Goal: Answer question/provide support: Share knowledge or assist other users

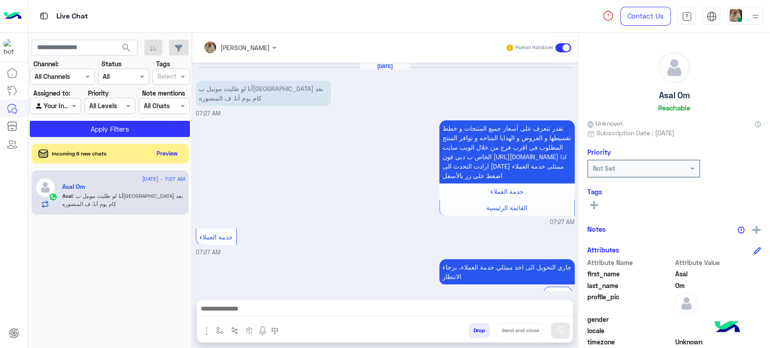
scroll to position [102, 0]
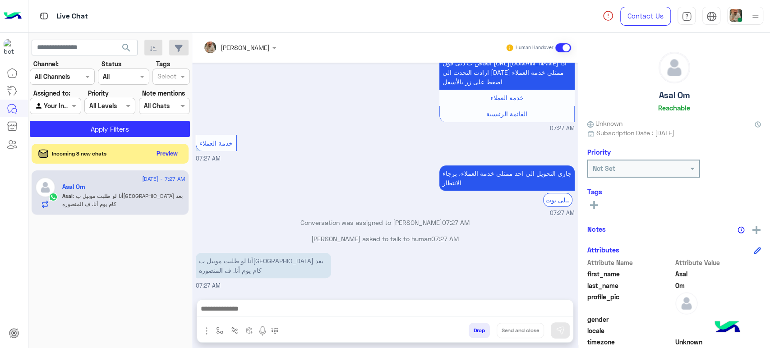
click at [395, 221] on p "Conversation was assigned to [PERSON_NAME] 07:27 AM" at bounding box center [385, 222] width 379 height 9
click at [49, 269] on div "[DATE] - 7:27 AM [PERSON_NAME] : أنا لو طلبت موبيل بيوصل بعد كام يوم أنا. ف الم…" at bounding box center [110, 259] width 164 height 184
click at [171, 148] on button "Preview" at bounding box center [168, 153] width 28 height 12
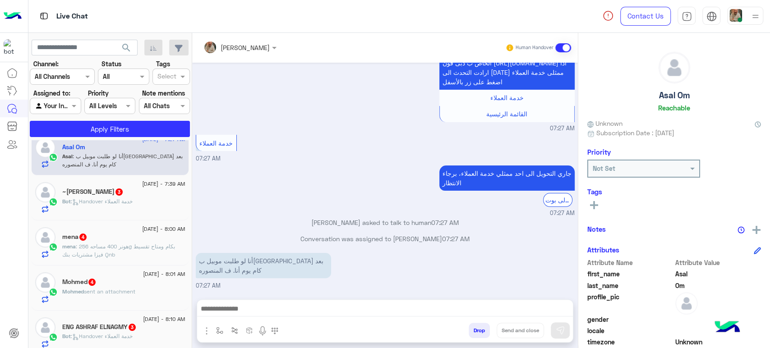
scroll to position [0, 0]
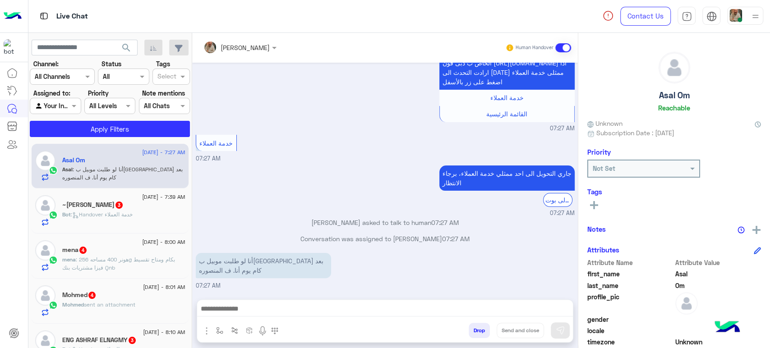
click at [125, 208] on div "~Mina 3" at bounding box center [123, 205] width 123 height 9
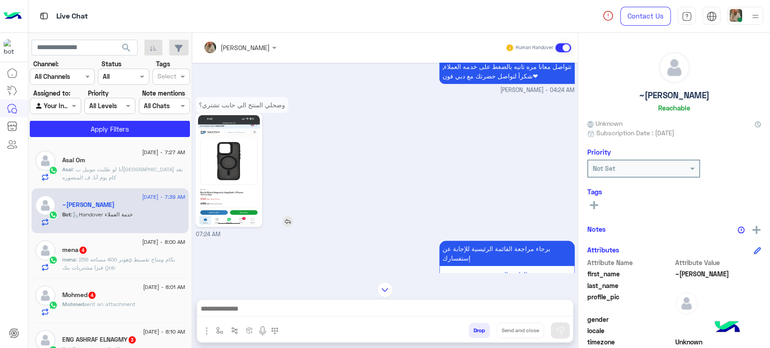
scroll to position [577, 0]
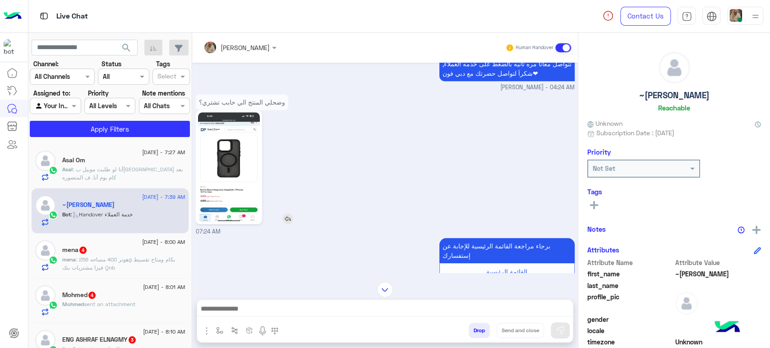
click at [220, 192] on img at bounding box center [229, 167] width 62 height 110
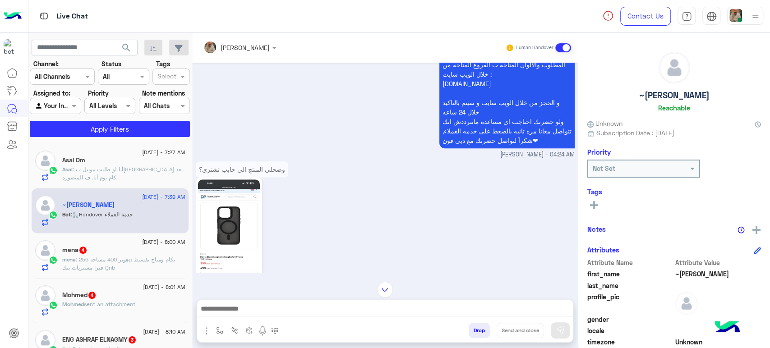
scroll to position [527, 0]
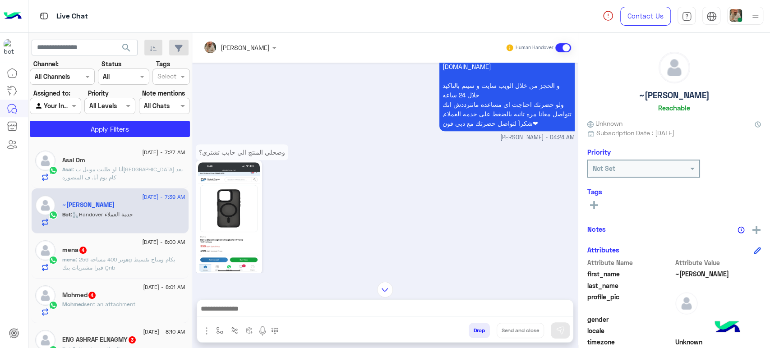
click at [101, 255] on div "mena 4" at bounding box center [123, 250] width 123 height 9
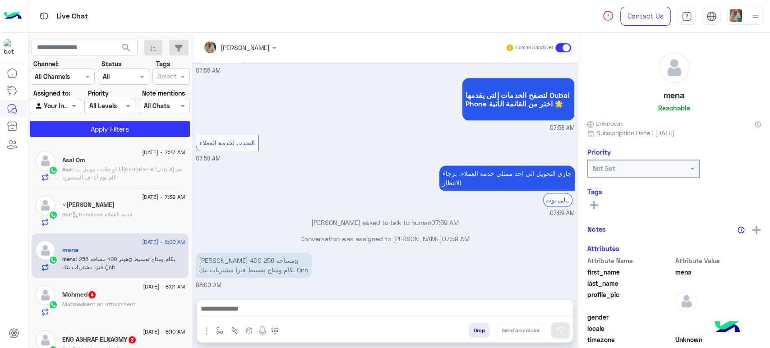
scroll to position [50, 0]
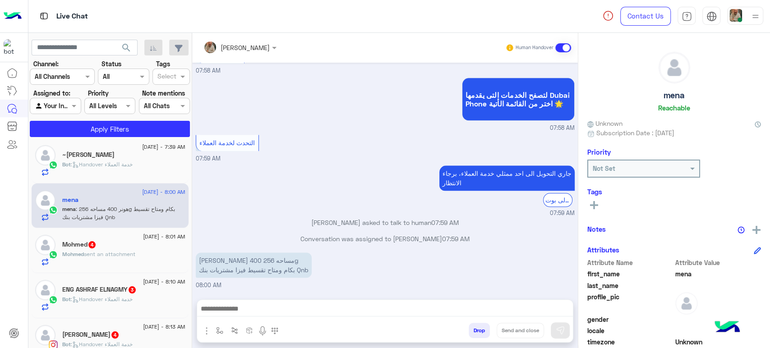
click at [121, 242] on div "Mohmed 4" at bounding box center [123, 245] width 123 height 9
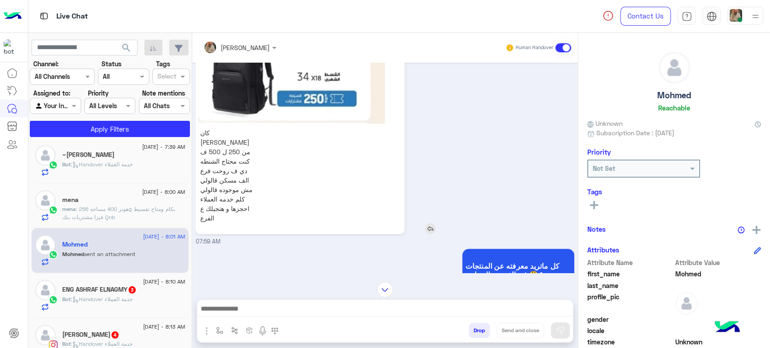
scroll to position [589, 0]
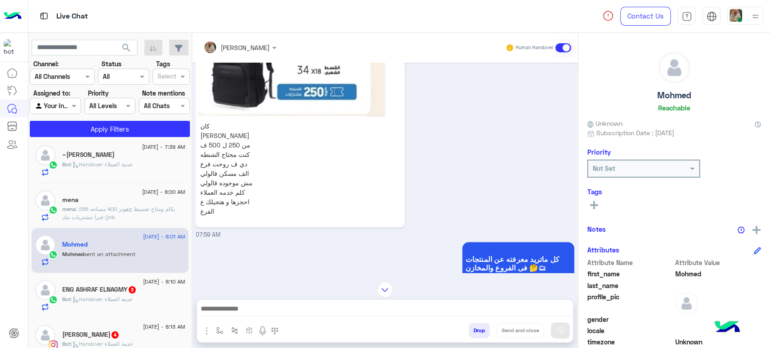
click at [115, 290] on h5 "ENG ASHRAF ELNAGMY 3" at bounding box center [99, 290] width 74 height 8
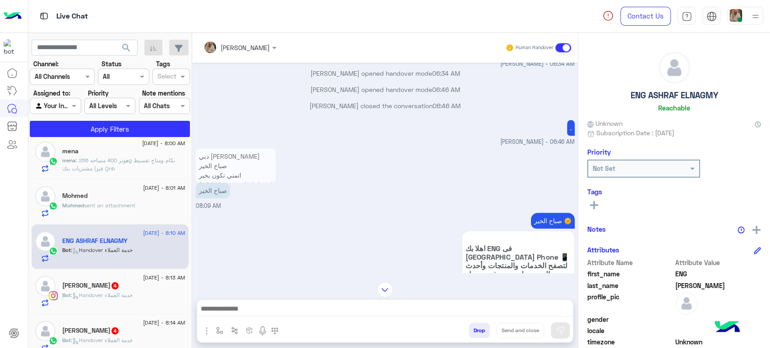
scroll to position [150, 0]
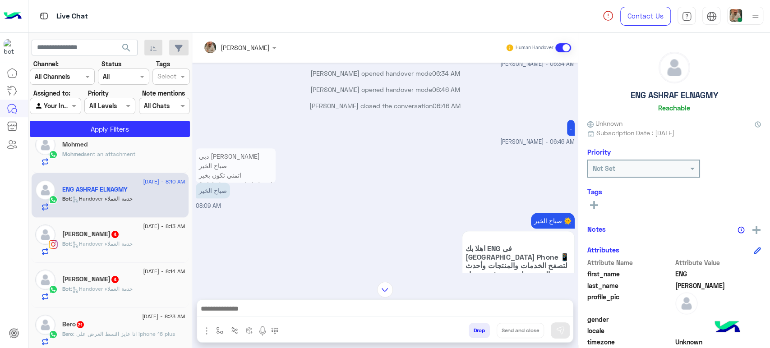
click at [86, 231] on h5 "[PERSON_NAME] 4" at bounding box center [90, 235] width 57 height 8
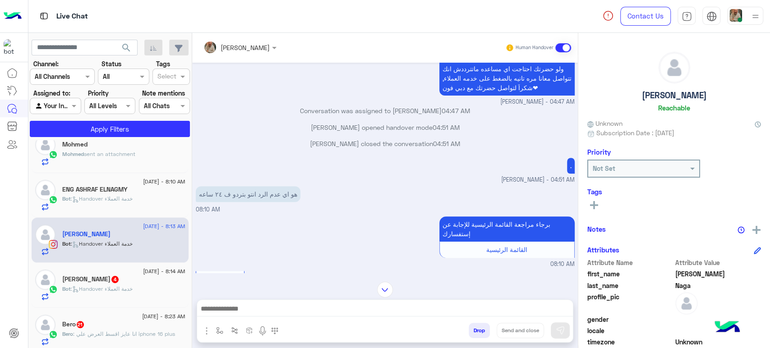
scroll to position [235, 0]
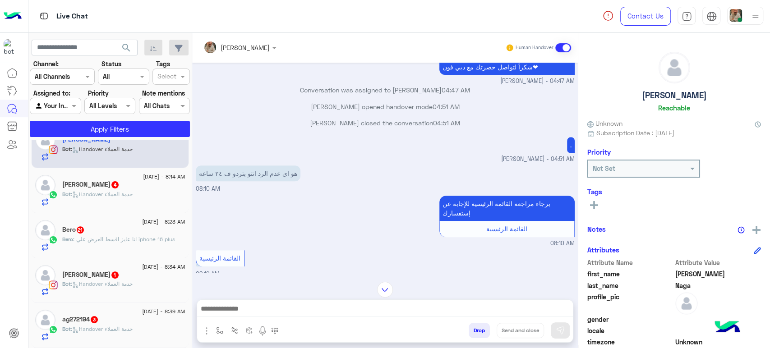
click at [96, 193] on span ": Handover خدمة العملاء" at bounding box center [102, 194] width 62 height 7
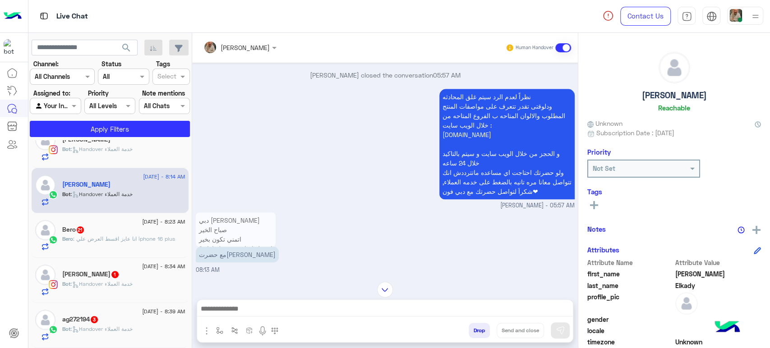
scroll to position [586, 0]
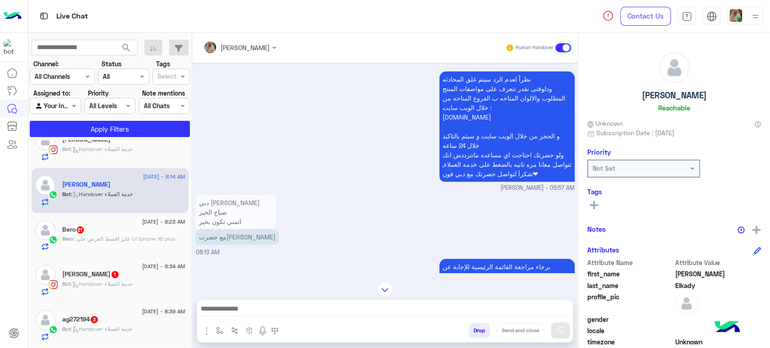
click at [108, 249] on div "Bero : انا عايز اقسط العرض علي iphone 16 plus" at bounding box center [123, 243] width 123 height 16
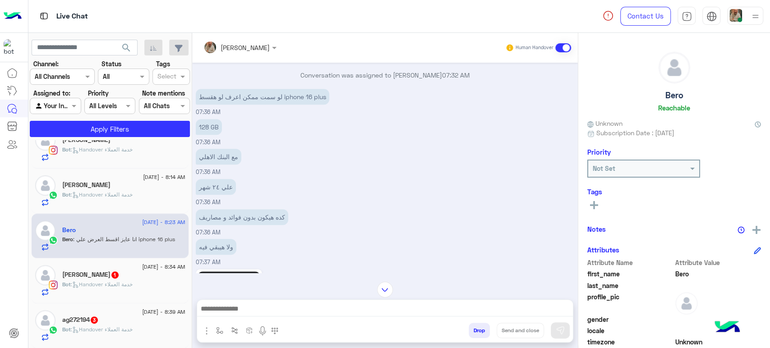
click at [129, 285] on span ": Handover خدمة العملاء" at bounding box center [102, 284] width 62 height 7
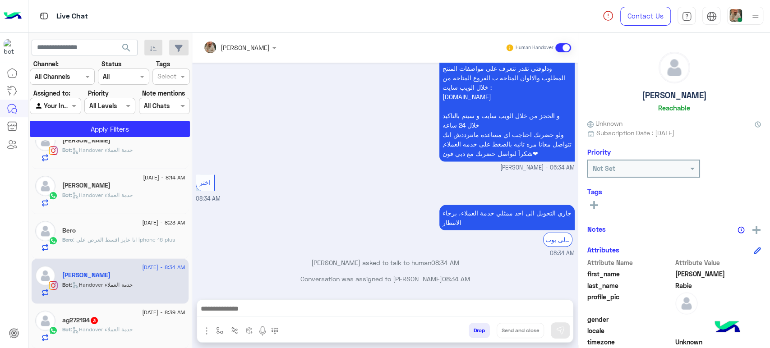
click at [120, 323] on div "ag272194 3" at bounding box center [123, 321] width 123 height 9
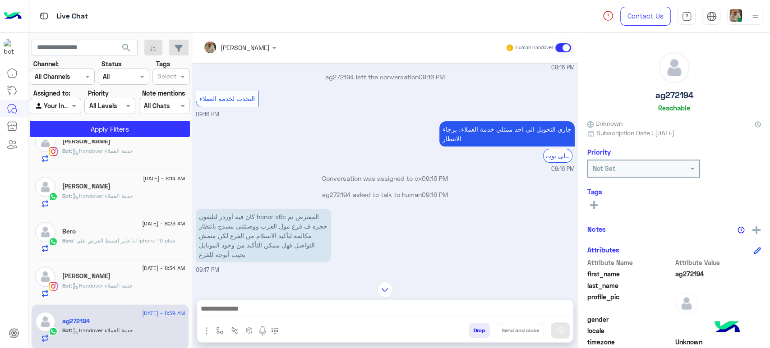
drag, startPoint x: 745, startPoint y: 39, endPoint x: 609, endPoint y: 39, distance: 135.8
click at [745, 39] on div "ag272194 Reachable Unknown Subscription Date : [DATE] Priority Not Set Tags See…" at bounding box center [674, 189] width 192 height 312
click at [240, 48] on input "text" at bounding box center [227, 47] width 49 height 9
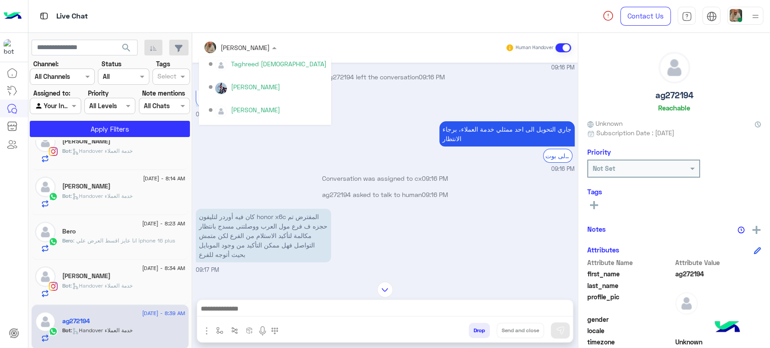
scroll to position [206, 0]
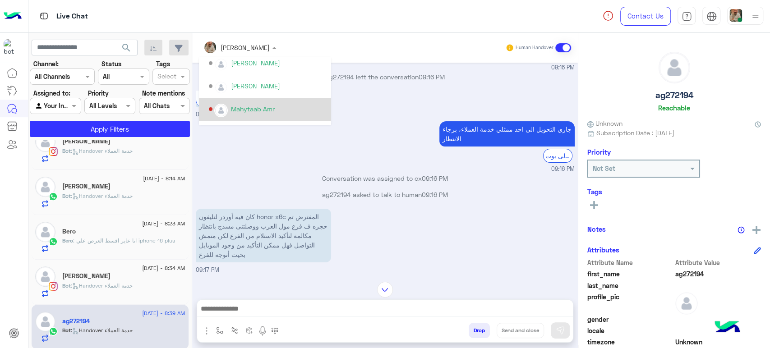
click at [729, 71] on div "ag272194 Reachable" at bounding box center [674, 84] width 174 height 64
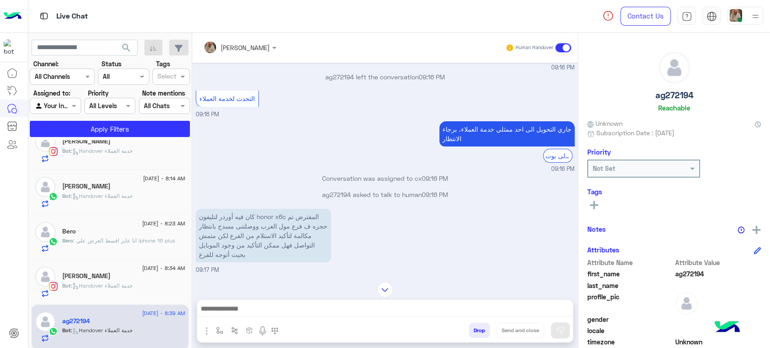
click at [276, 47] on div at bounding box center [240, 47] width 82 height 10
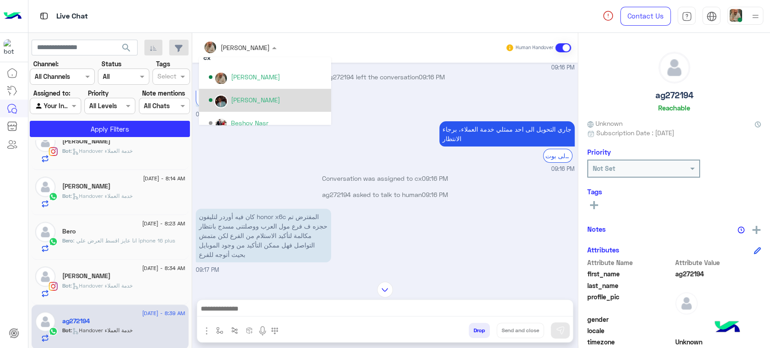
scroll to position [56, 0]
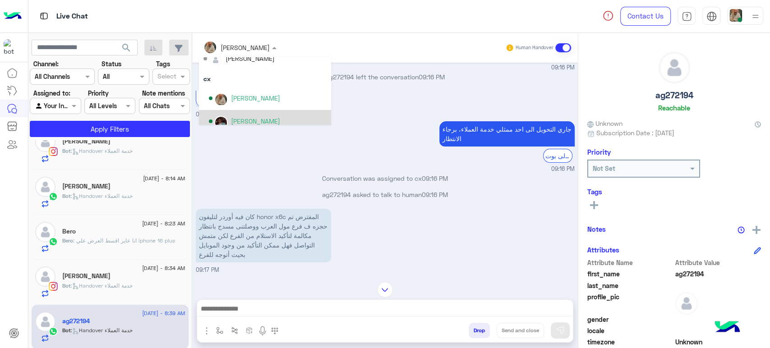
drag, startPoint x: 738, startPoint y: 151, endPoint x: 636, endPoint y: 151, distance: 101.9
click at [738, 151] on div "Priority" at bounding box center [674, 154] width 174 height 12
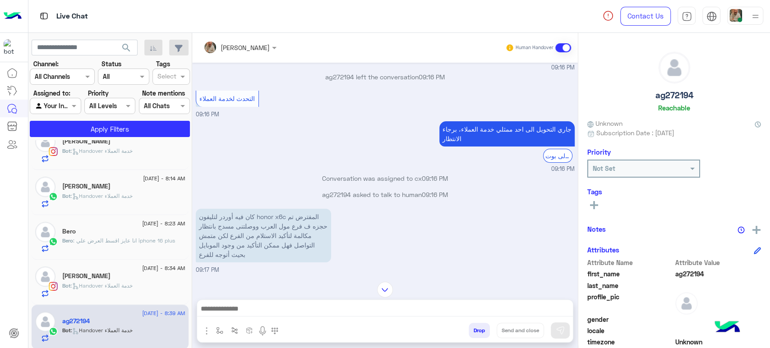
click at [270, 51] on div "[PERSON_NAME]" at bounding box center [245, 47] width 49 height 9
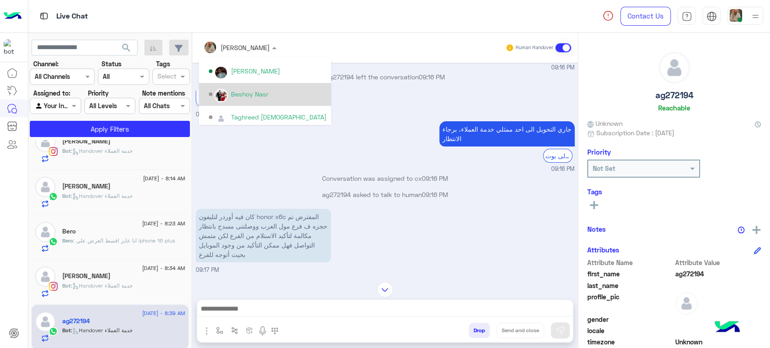
scroll to position [357, 0]
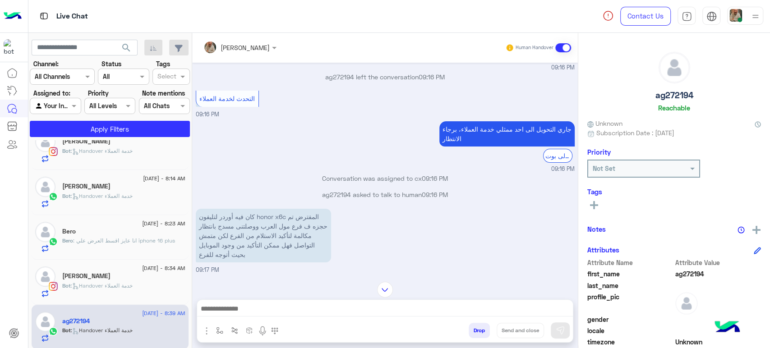
click at [278, 157] on div "جاري التحويل الى [DATE] ممثلي خدمة العملاء، برجاء الانتظار الرجوع الى بوت 09:16…" at bounding box center [385, 146] width 379 height 55
click at [221, 49] on input "text" at bounding box center [227, 47] width 49 height 9
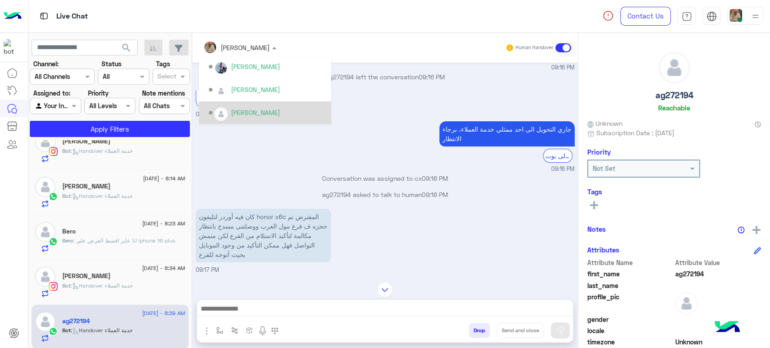
scroll to position [156, 0]
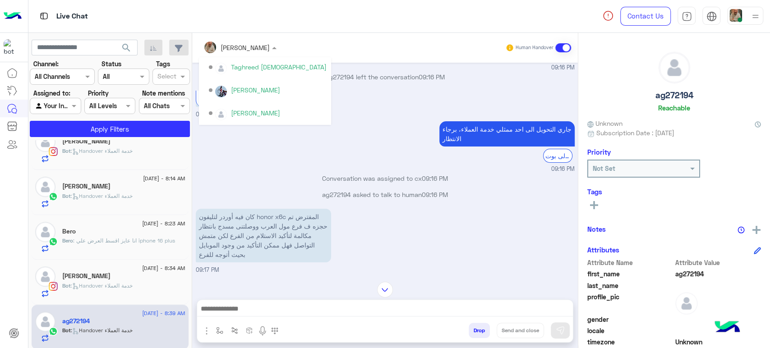
click at [737, 120] on div "Unknown" at bounding box center [674, 123] width 174 height 9
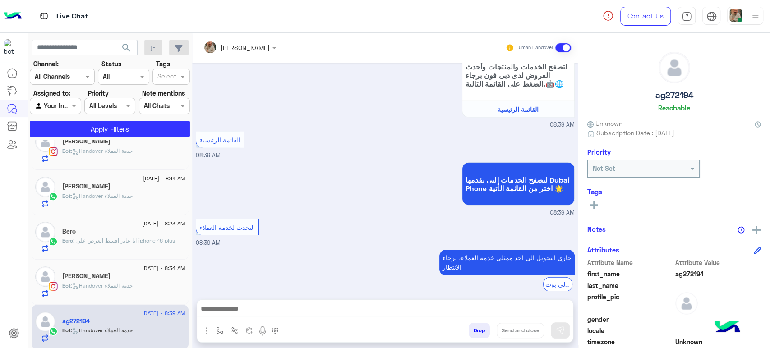
scroll to position [1541, 0]
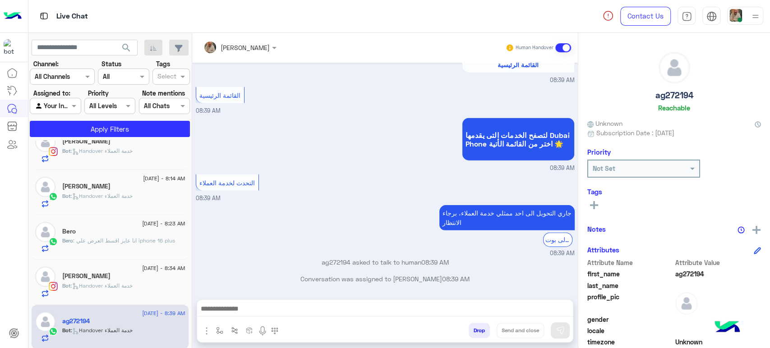
click at [74, 17] on p "Live Chat" at bounding box center [72, 16] width 32 height 12
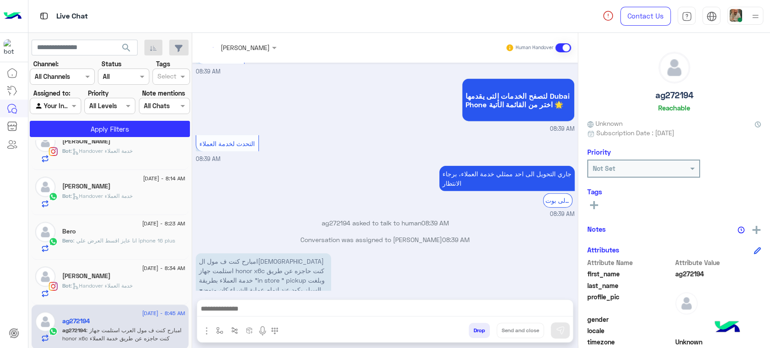
scroll to position [1628, 0]
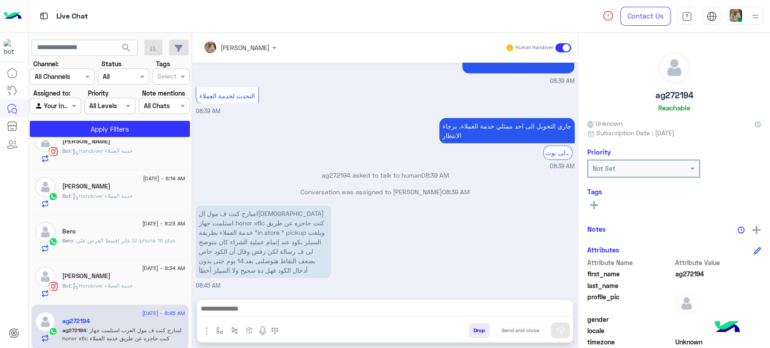
click at [748, 92] on div "ag272194 Reachable" at bounding box center [674, 84] width 174 height 64
click at [257, 54] on div "[PERSON_NAME]" at bounding box center [236, 47] width 66 height 18
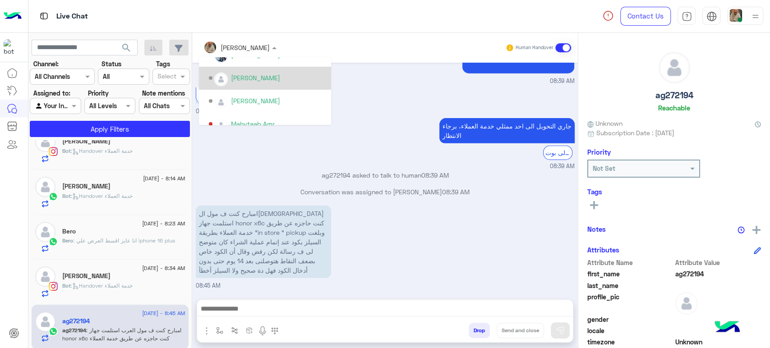
scroll to position [206, 0]
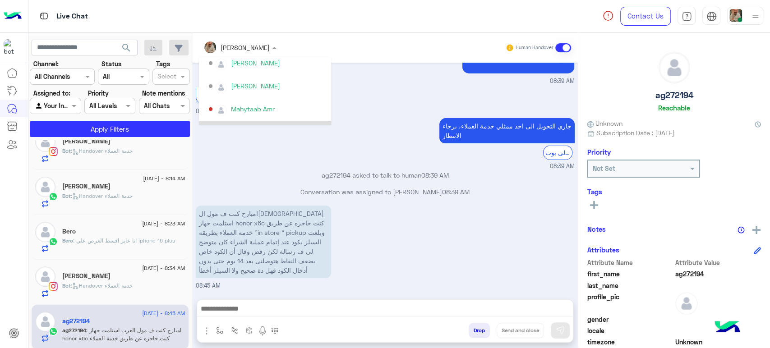
drag, startPoint x: 737, startPoint y: 78, endPoint x: 729, endPoint y: 76, distance: 8.2
click at [737, 78] on div "ag272194 Reachable" at bounding box center [674, 84] width 174 height 64
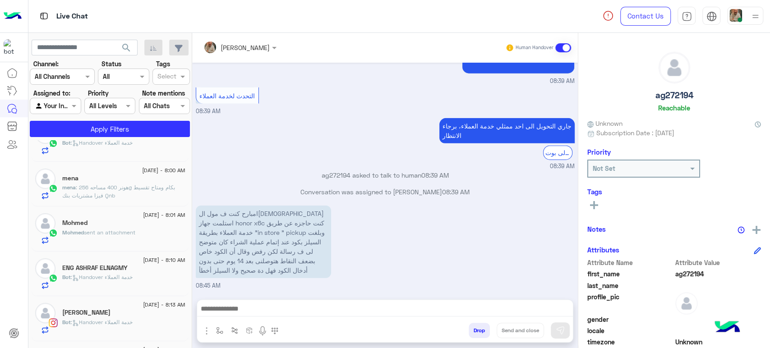
scroll to position [0, 0]
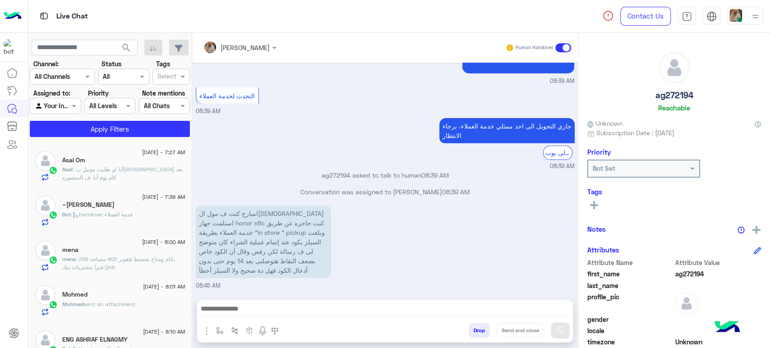
click at [757, 162] on div "Not Set" at bounding box center [674, 169] width 174 height 18
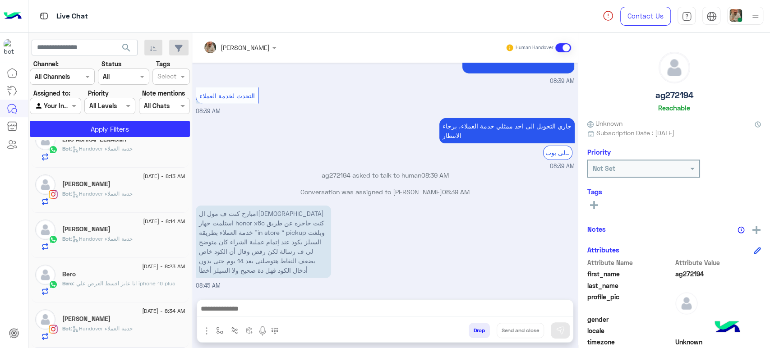
scroll to position [243, 0]
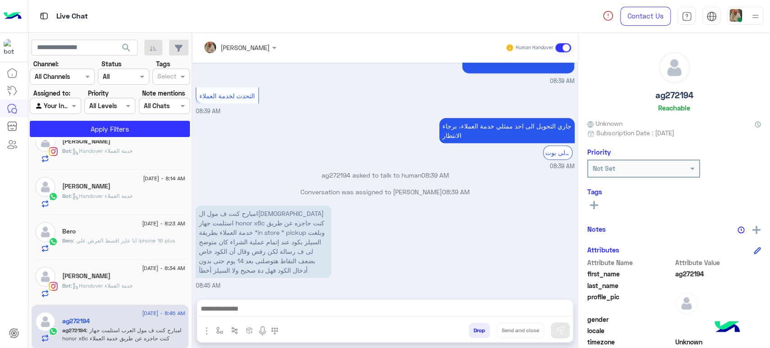
click at [128, 297] on div "[DATE] - 8:34 AM [PERSON_NAME] : Handover خدمة العملاء" at bounding box center [110, 282] width 157 height 45
click at [129, 291] on div "Bot : Handover خدمة العملاء" at bounding box center [123, 290] width 123 height 16
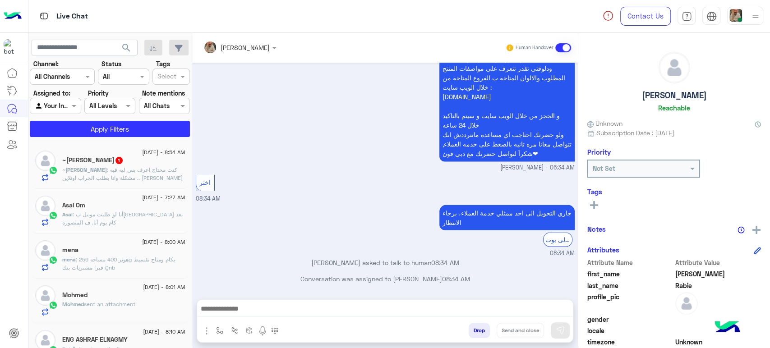
click at [742, 14] on div at bounding box center [745, 16] width 36 height 18
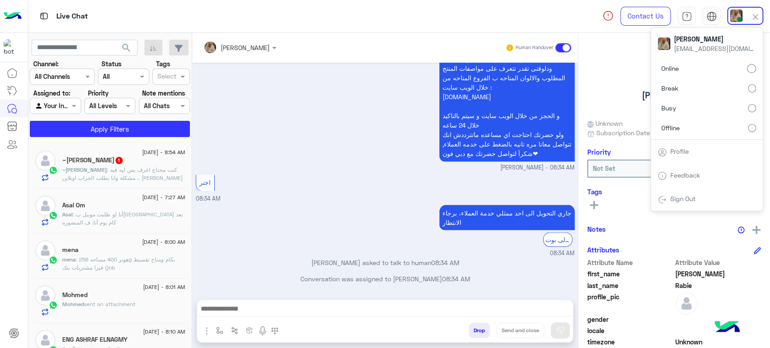
click at [738, 115] on label "Busy" at bounding box center [707, 108] width 98 height 16
click at [738, 129] on div "Online Break Busy Offline" at bounding box center [707, 99] width 112 height 79
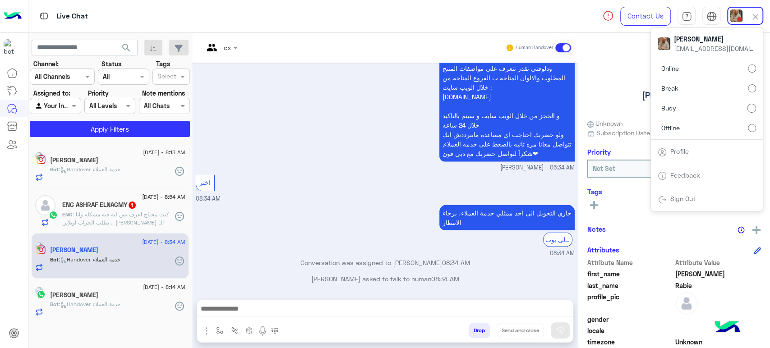
click at [738, 129] on label "Offline" at bounding box center [707, 128] width 98 height 16
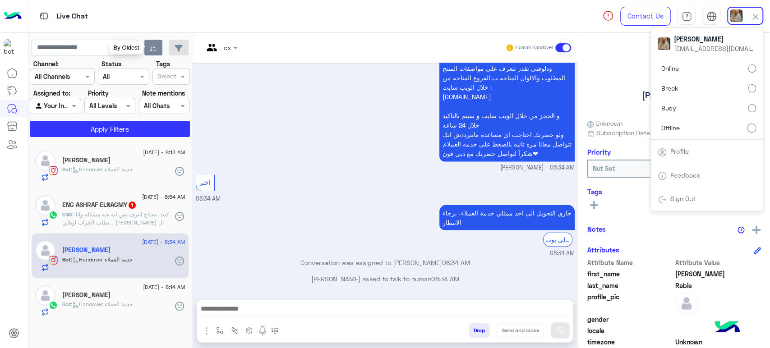
click at [145, 53] on button "button" at bounding box center [153, 48] width 18 height 16
